Goal: Understand process/instructions: Learn how to perform a task or action

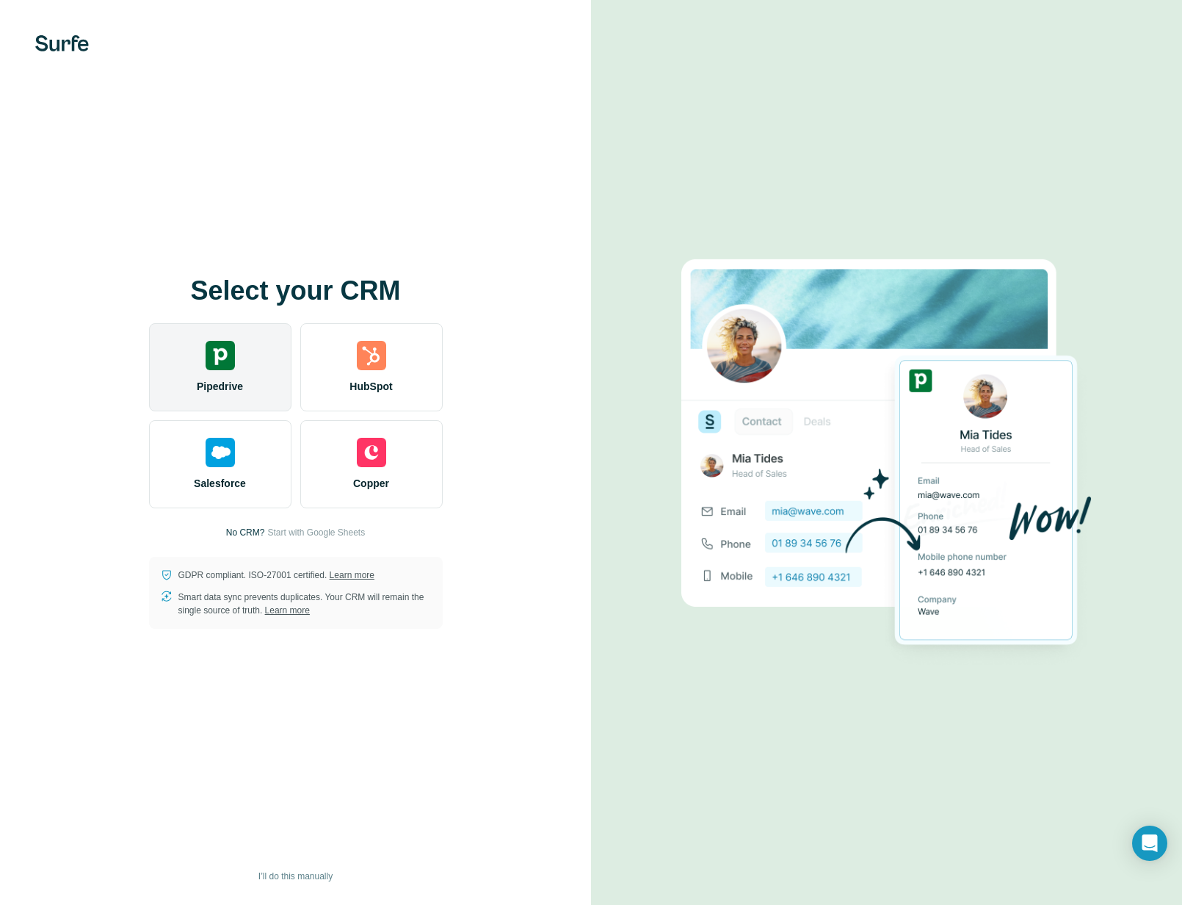
click at [231, 365] on img at bounding box center [220, 355] width 29 height 29
